Goal: Information Seeking & Learning: Learn about a topic

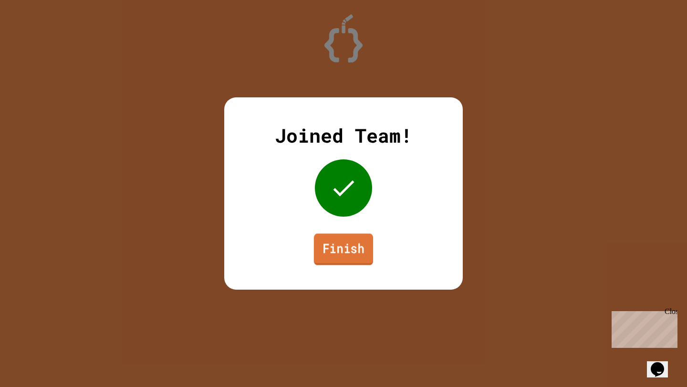
click at [356, 254] on link "Finish" at bounding box center [343, 249] width 59 height 32
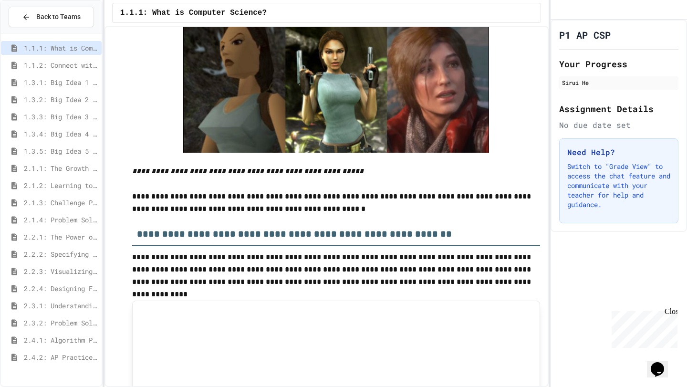
scroll to position [3056, 0]
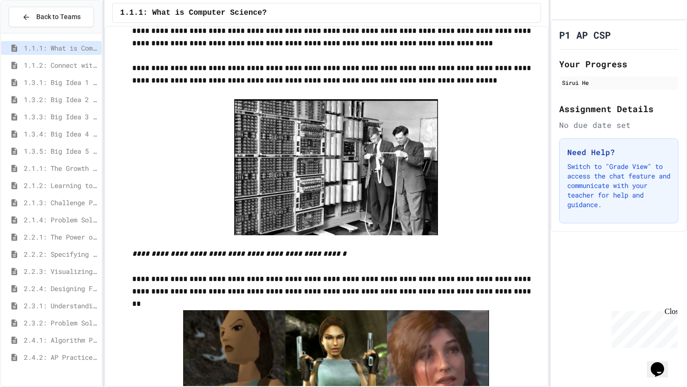
click at [72, 66] on span "1.1.2: Connect with Your World" at bounding box center [61, 65] width 74 height 10
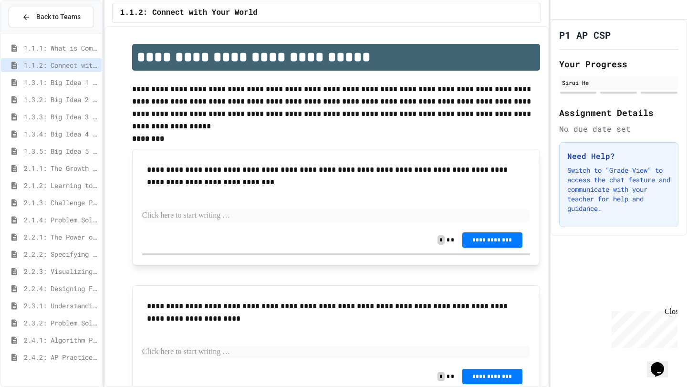
click at [65, 44] on span "1.1.1: What is Computer Science?" at bounding box center [61, 48] width 74 height 10
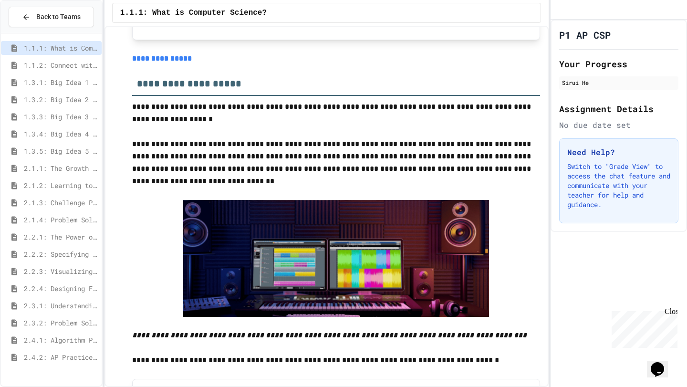
scroll to position [1176, 0]
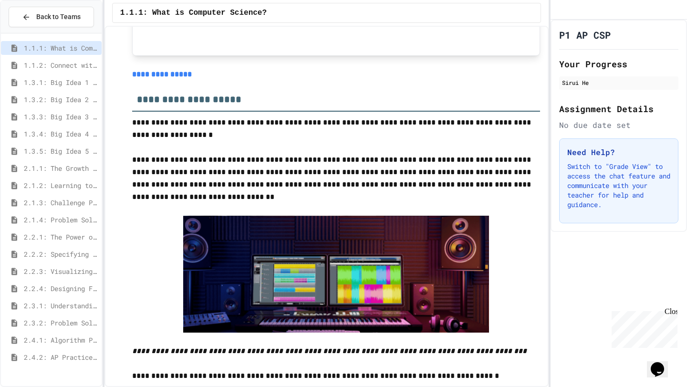
click at [180, 76] on link "**********" at bounding box center [162, 74] width 60 height 7
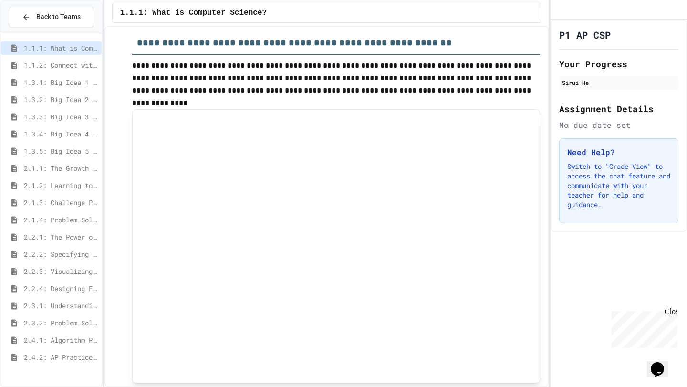
scroll to position [3619, 0]
